Goal: Navigation & Orientation: Understand site structure

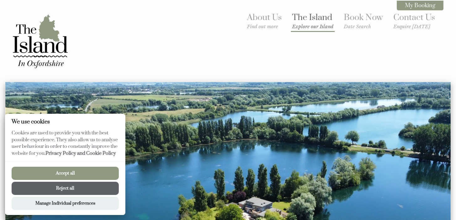
click at [310, 17] on link "The Island Explore our Island" at bounding box center [312, 20] width 41 height 17
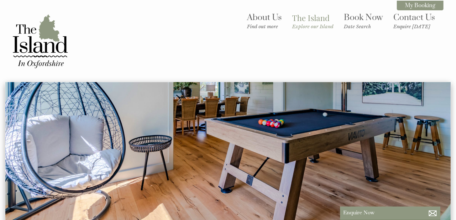
click at [418, 149] on img at bounding box center [227, 158] width 445 height 153
click at [267, 23] on link "About Us Find out more" at bounding box center [264, 20] width 35 height 17
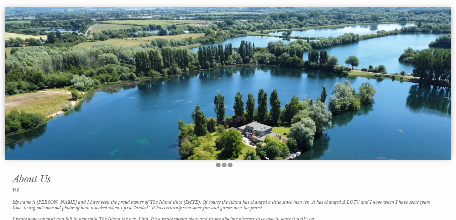
scroll to position [76, 0]
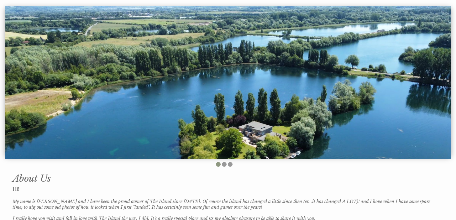
click at [408, 88] on img at bounding box center [227, 82] width 445 height 153
drag, startPoint x: 416, startPoint y: 83, endPoint x: 246, endPoint y: 64, distance: 170.2
click at [247, 63] on img at bounding box center [227, 82] width 445 height 153
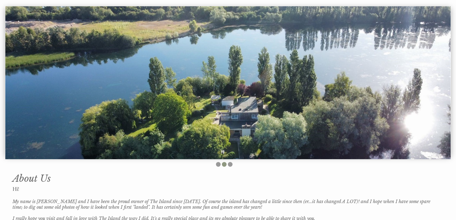
drag, startPoint x: 334, startPoint y: 79, endPoint x: 198, endPoint y: 71, distance: 136.8
click at [238, 80] on img at bounding box center [227, 82] width 445 height 153
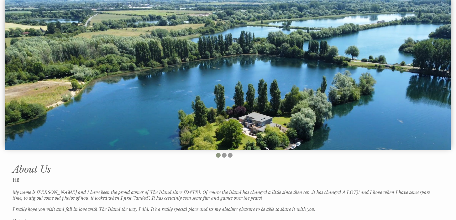
scroll to position [132, 0]
